Goal: Find specific page/section: Find specific page/section

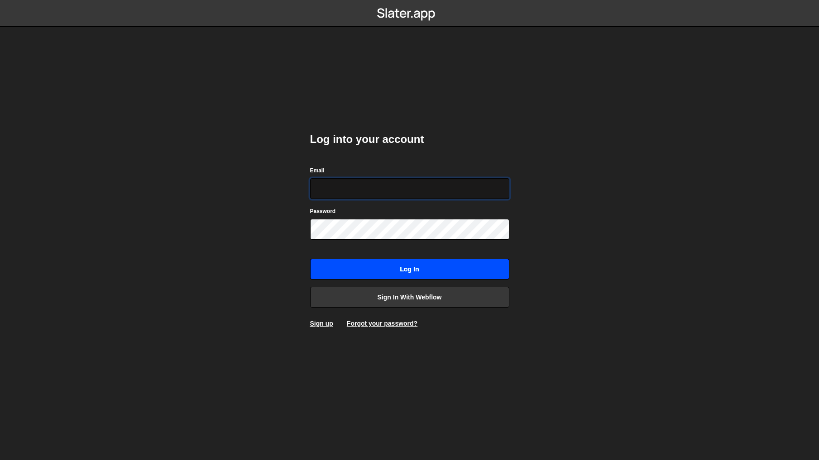
type input "philip@byraladan.se"
click at [438, 272] on input "Log in" at bounding box center [409, 269] width 199 height 21
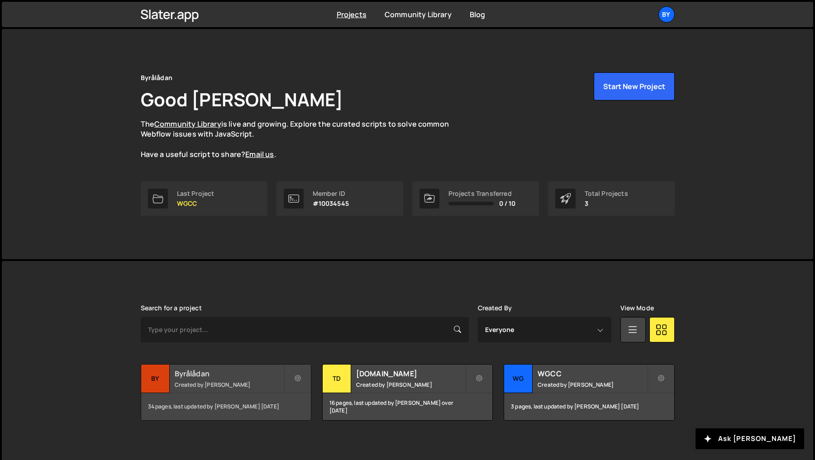
click at [204, 384] on small "Created by Philip Adenskog" at bounding box center [229, 385] width 109 height 8
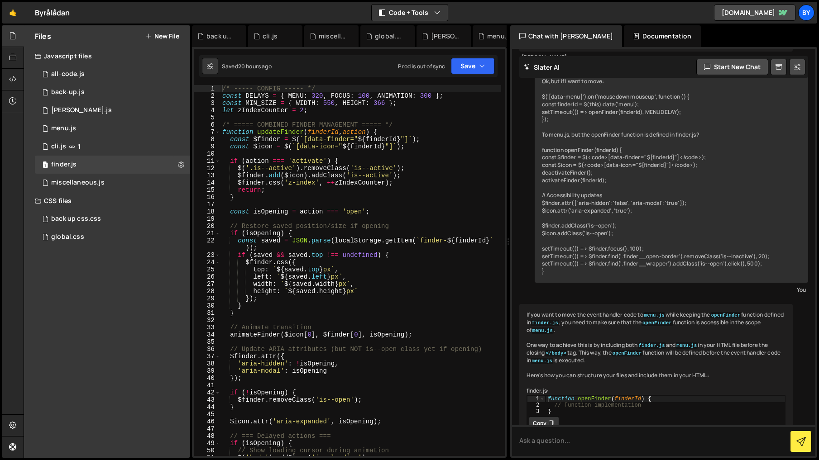
scroll to position [736, 0]
